Goal: Task Accomplishment & Management: Manage account settings

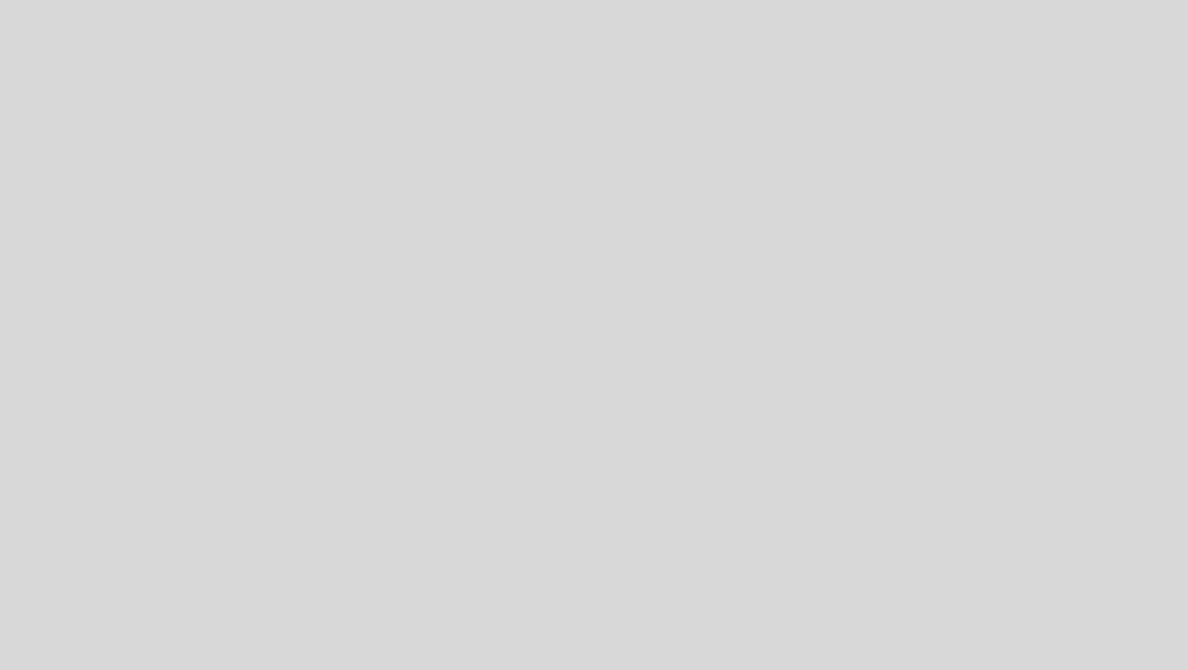
select select "es"
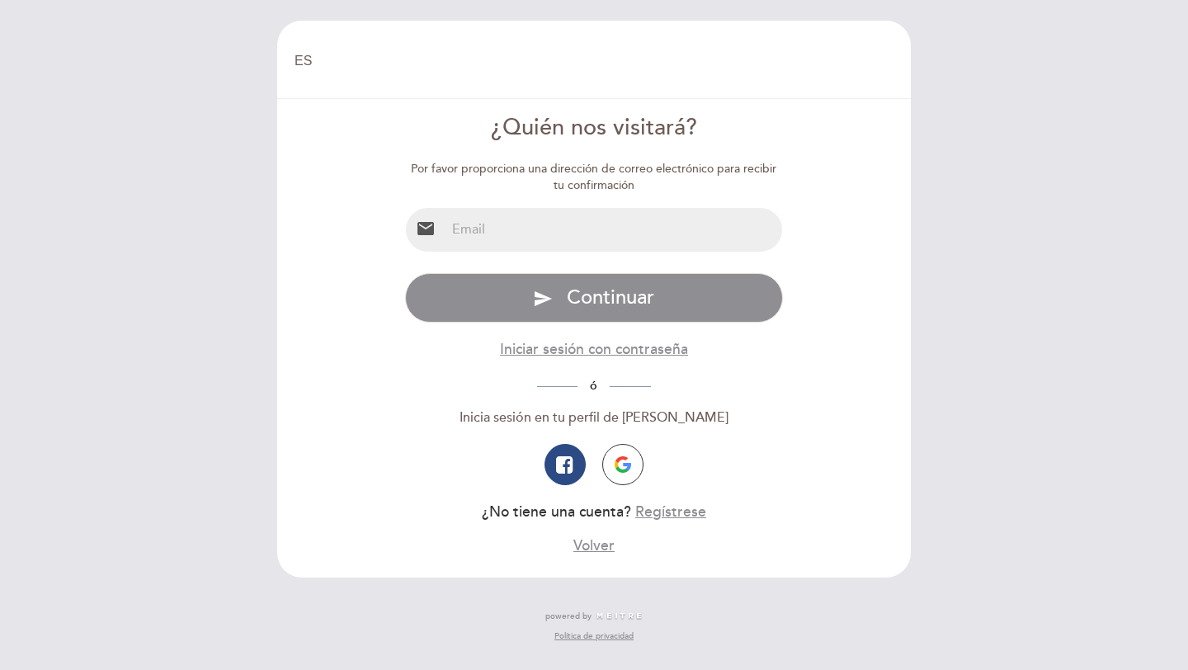
click at [563, 226] on input "email" at bounding box center [613, 230] width 337 height 44
type input "[EMAIL_ADDRESS][DOMAIN_NAME]"
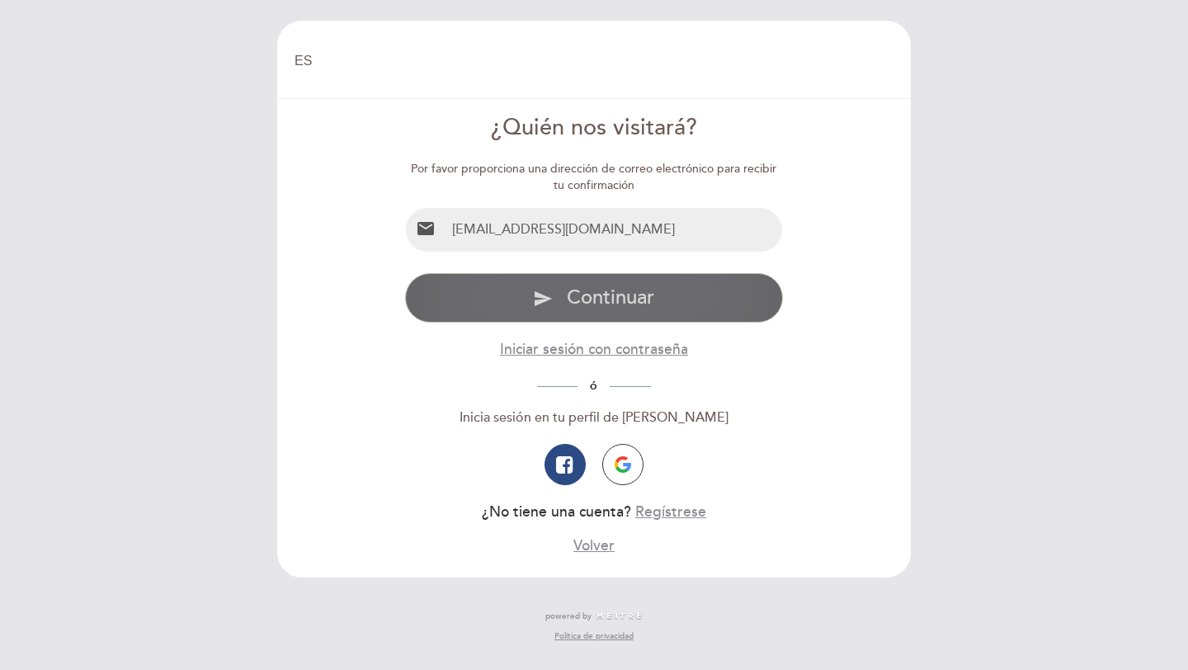
click at [597, 303] on span "Continuar" at bounding box center [610, 297] width 87 height 24
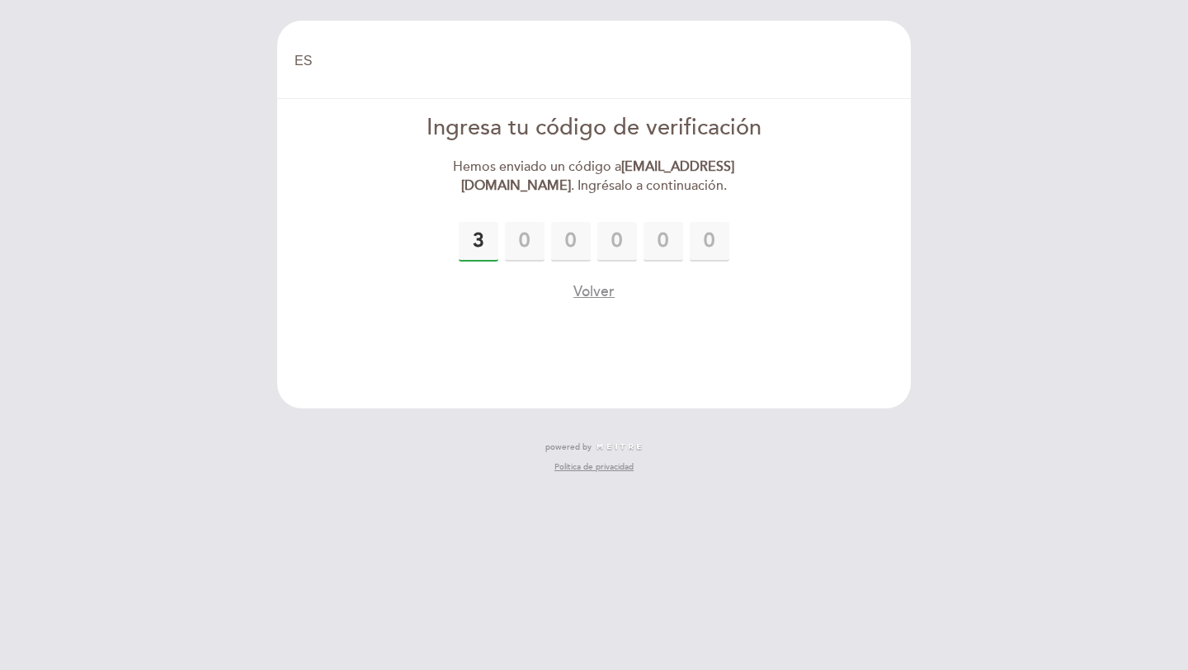
type input "3"
type input "4"
type input "0"
type input "4"
type input "5"
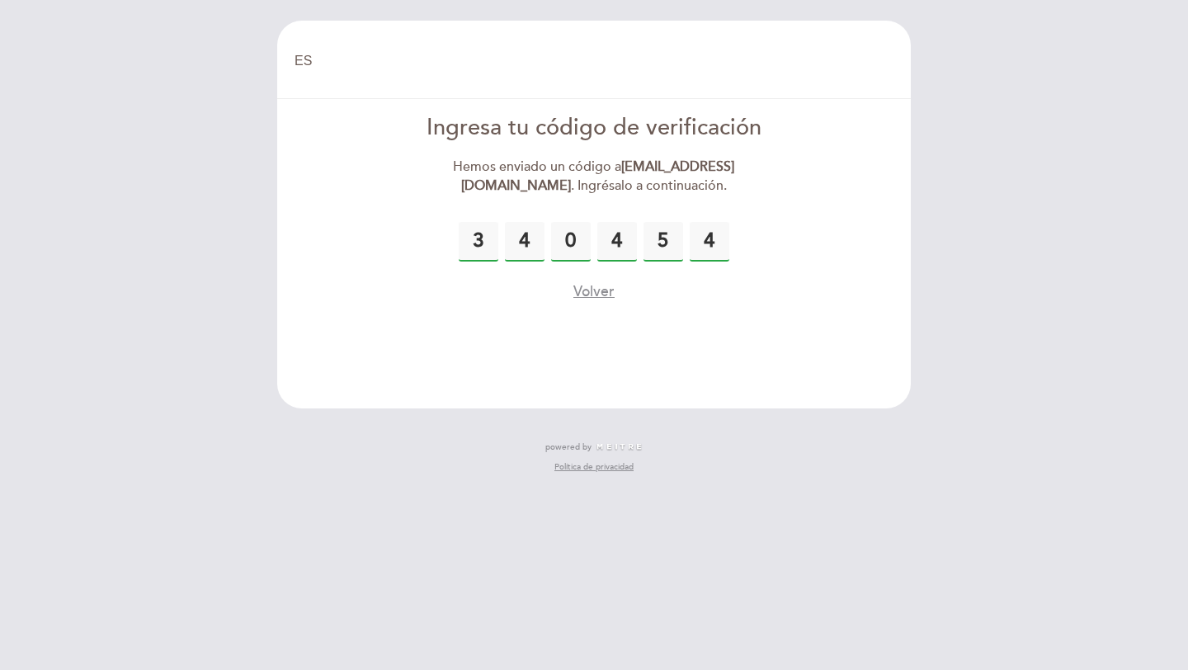
type input "4"
